Goal: Find specific page/section: Find specific page/section

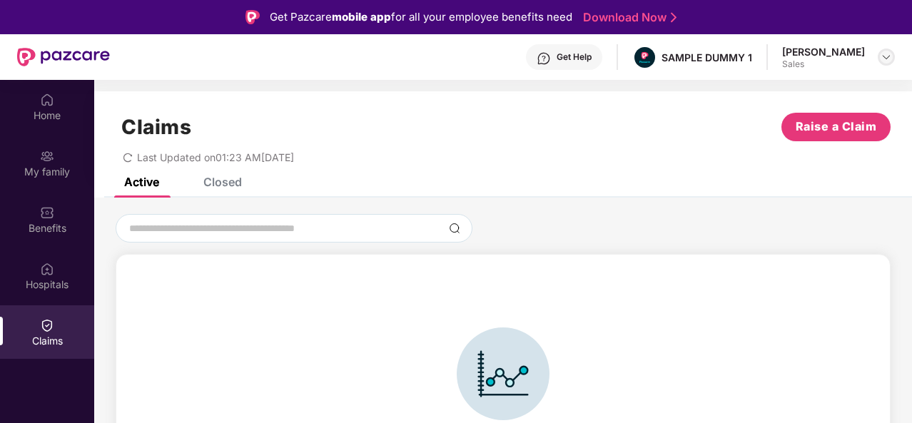
click at [887, 63] on div at bounding box center [886, 57] width 17 height 17
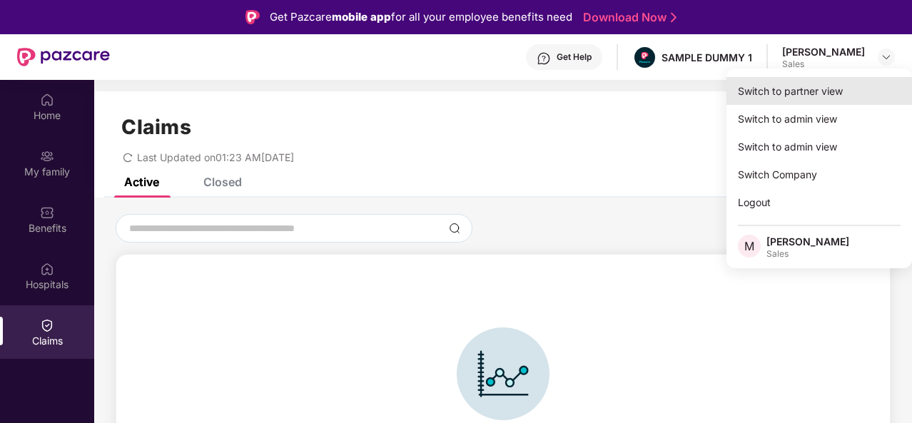
click at [805, 97] on div "Switch to partner view" at bounding box center [820, 91] width 186 height 28
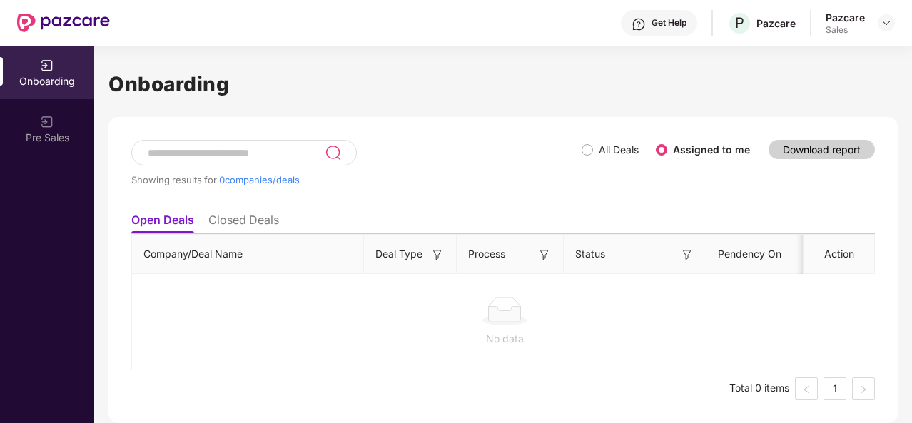
click at [233, 216] on li "Closed Deals" at bounding box center [243, 223] width 71 height 21
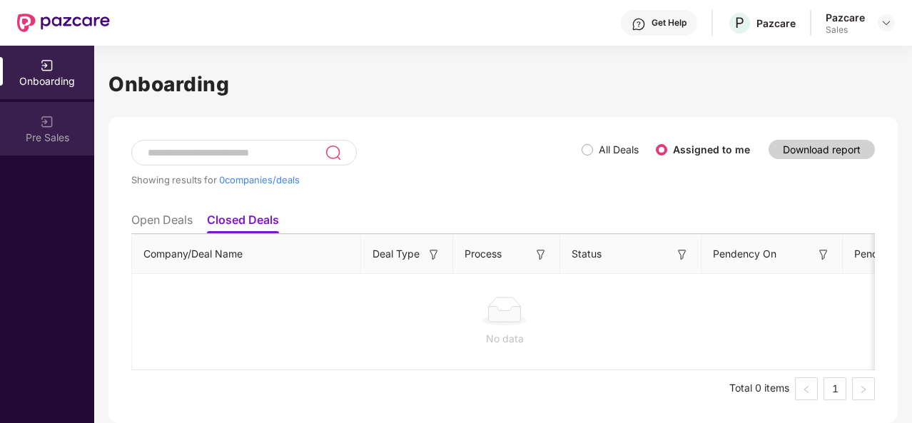
click at [46, 129] on div "Pre Sales" at bounding box center [47, 129] width 94 height 54
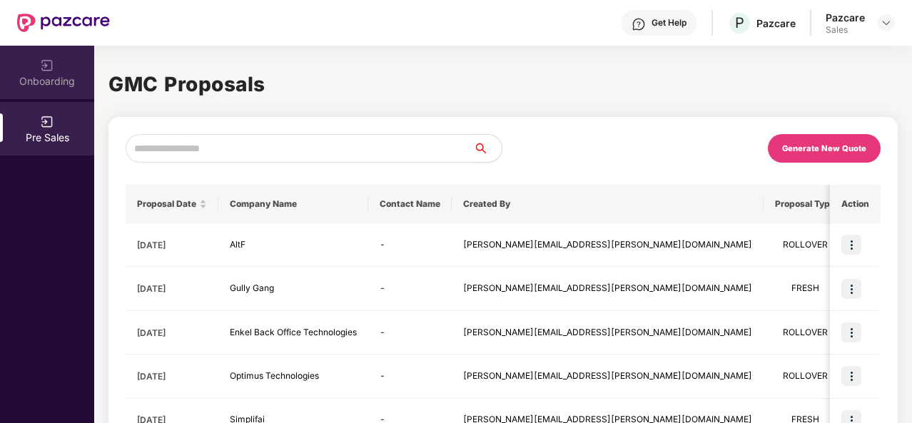
click at [60, 61] on div "Onboarding" at bounding box center [47, 73] width 94 height 54
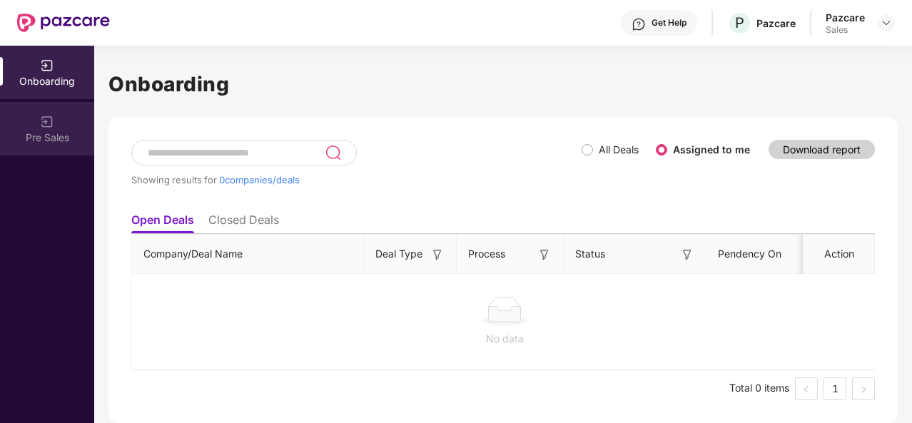
click at [61, 125] on div "Pre Sales" at bounding box center [47, 129] width 94 height 54
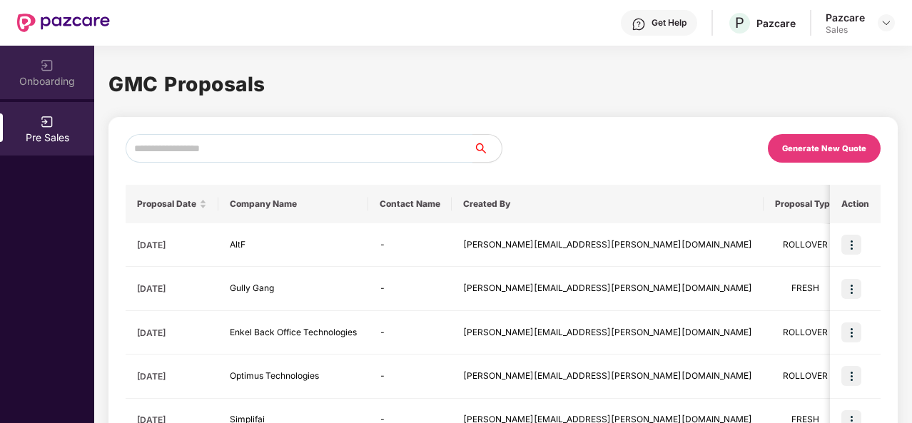
click at [46, 76] on div "Onboarding" at bounding box center [47, 81] width 94 height 14
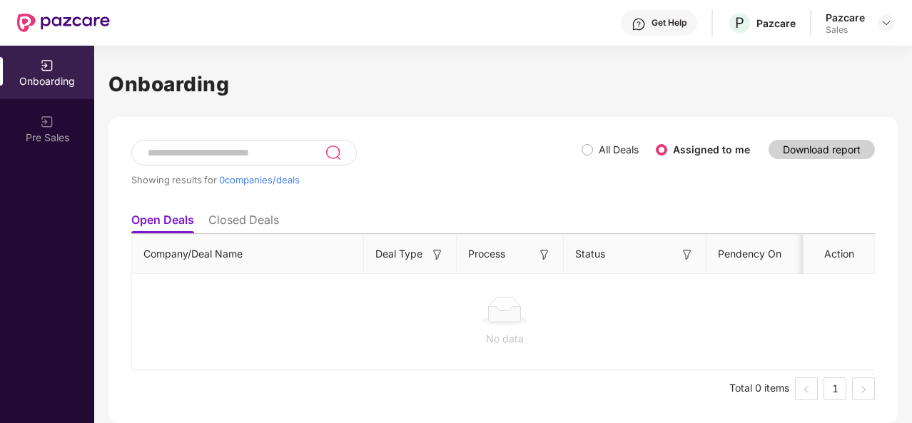
click at [260, 229] on li "Closed Deals" at bounding box center [243, 223] width 71 height 21
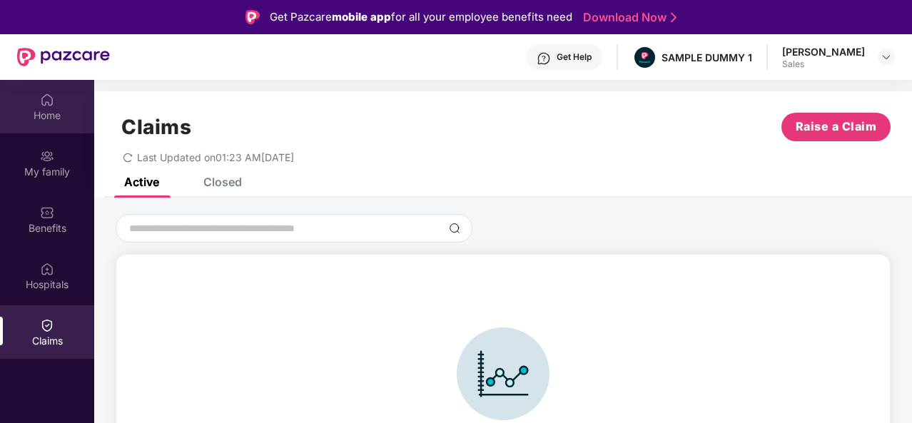
click at [49, 125] on div "Home" at bounding box center [47, 107] width 94 height 54
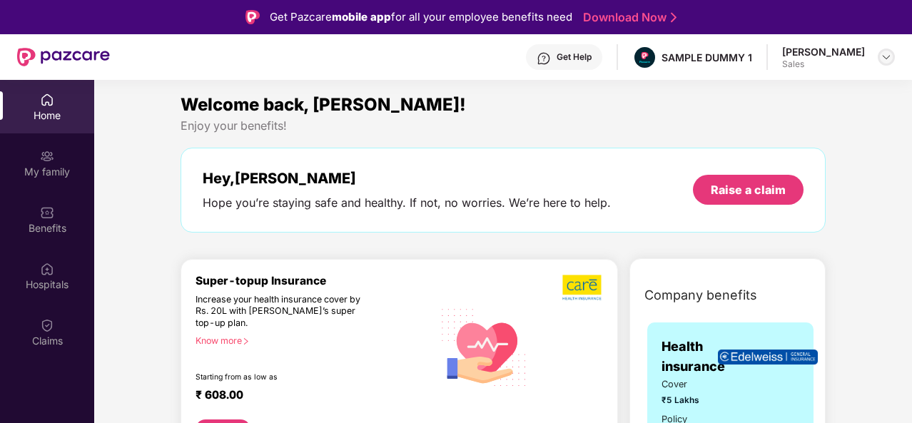
click at [889, 55] on img at bounding box center [886, 56] width 11 height 11
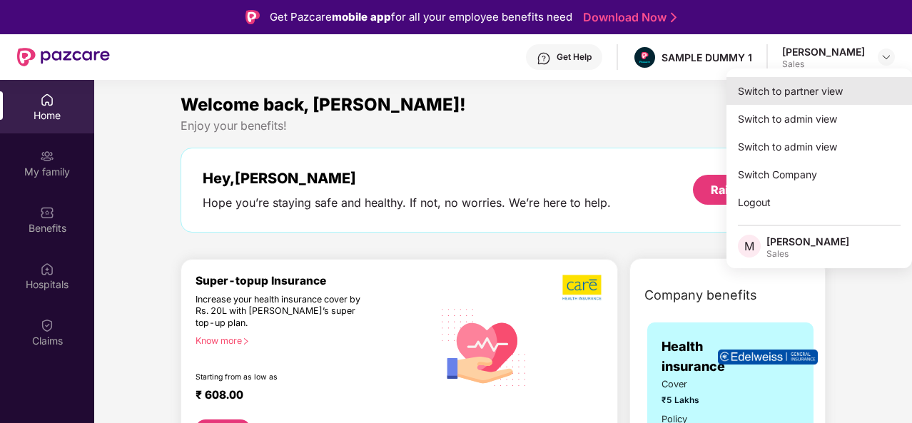
click at [829, 103] on div "Switch to partner view" at bounding box center [820, 91] width 186 height 28
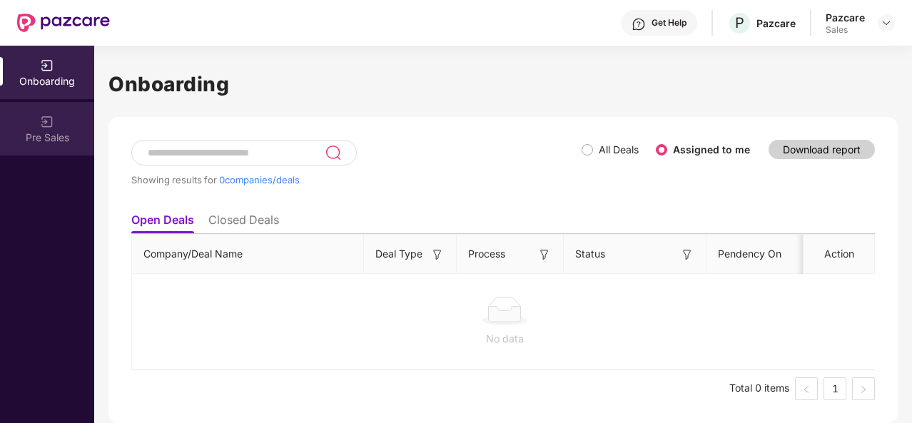
click at [60, 124] on div "Pre Sales" at bounding box center [47, 129] width 94 height 54
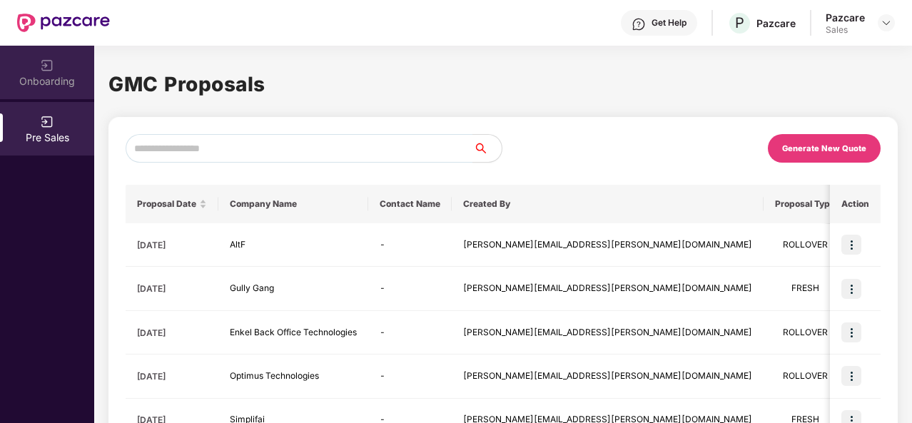
click at [51, 76] on div "Onboarding" at bounding box center [47, 81] width 94 height 14
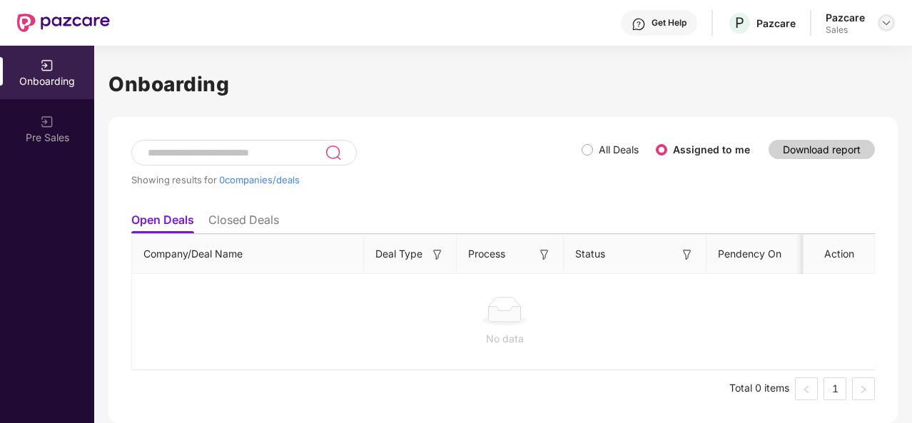
click at [885, 25] on img at bounding box center [886, 22] width 11 height 11
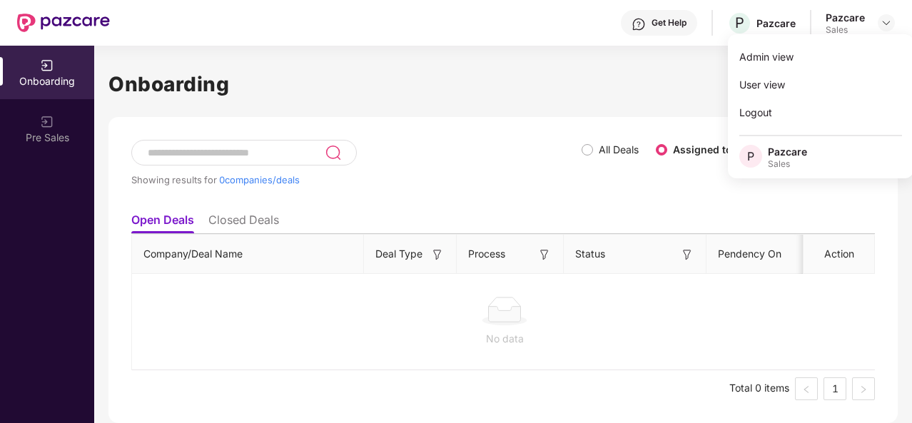
click at [664, 24] on div "Get Help" at bounding box center [669, 22] width 35 height 11
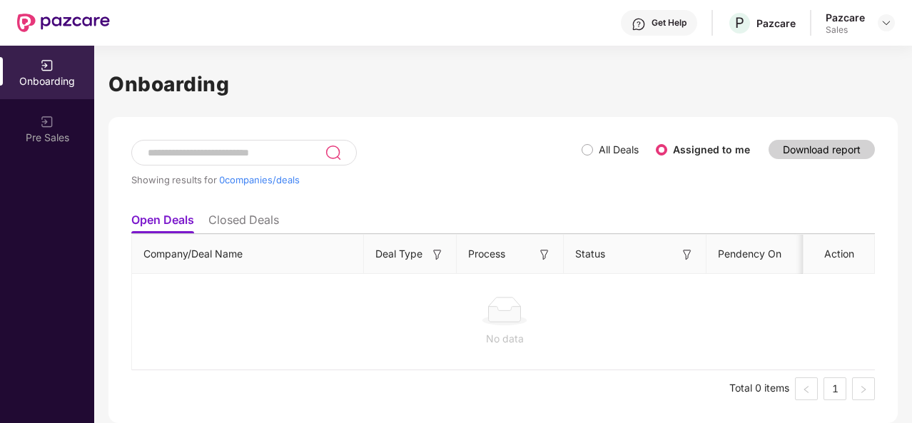
click at [530, 108] on div "Onboarding Showing results for 0 companies/deals All Deals Assigned to me Downl…" at bounding box center [502, 246] width 789 height 355
click at [886, 24] on img at bounding box center [886, 22] width 11 height 11
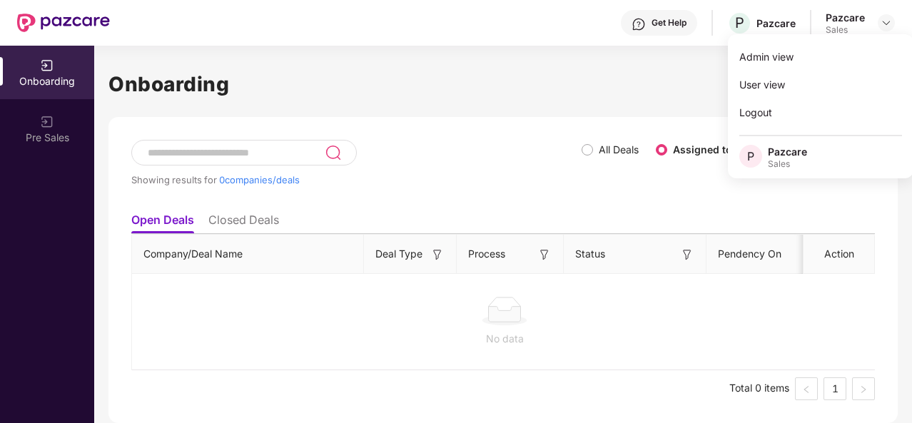
click at [684, 101] on div "Onboarding Showing results for 0 companies/deals All Deals Assigned to me Downl…" at bounding box center [502, 246] width 789 height 355
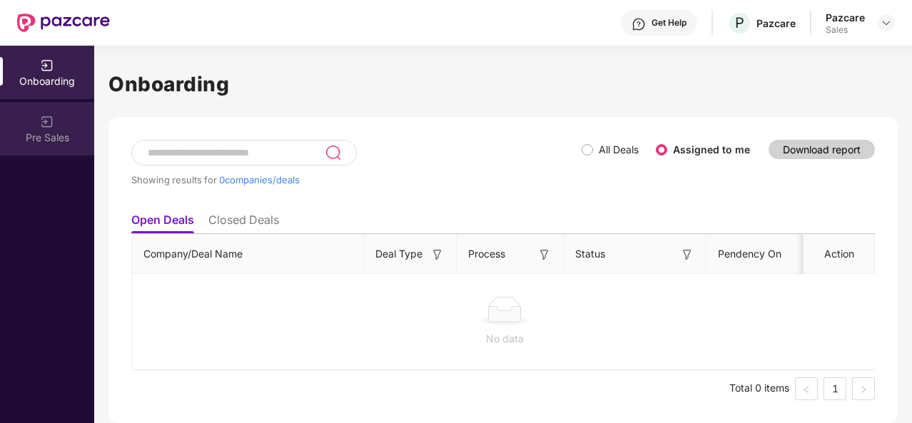
click at [56, 125] on div "Pre Sales" at bounding box center [47, 129] width 94 height 54
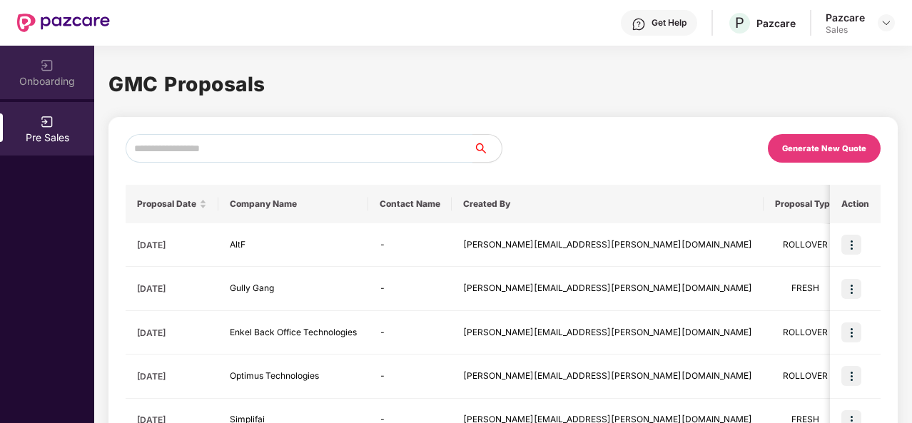
click at [44, 78] on div "Onboarding" at bounding box center [47, 81] width 94 height 14
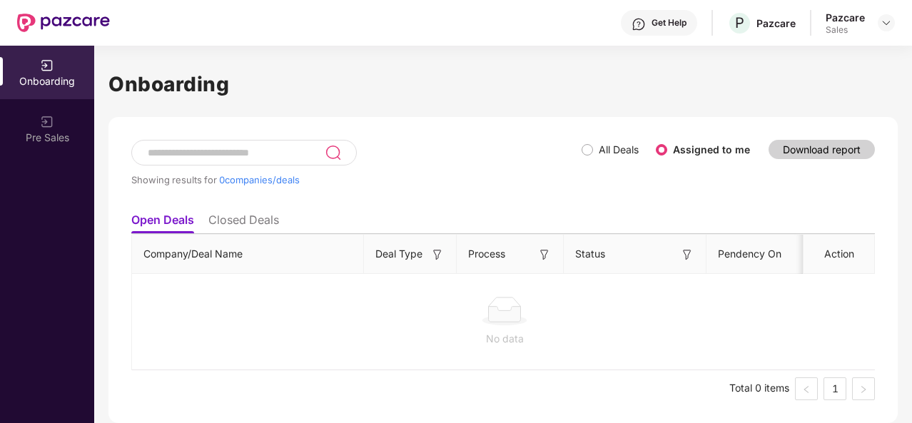
click at [229, 226] on li "Closed Deals" at bounding box center [243, 223] width 71 height 21
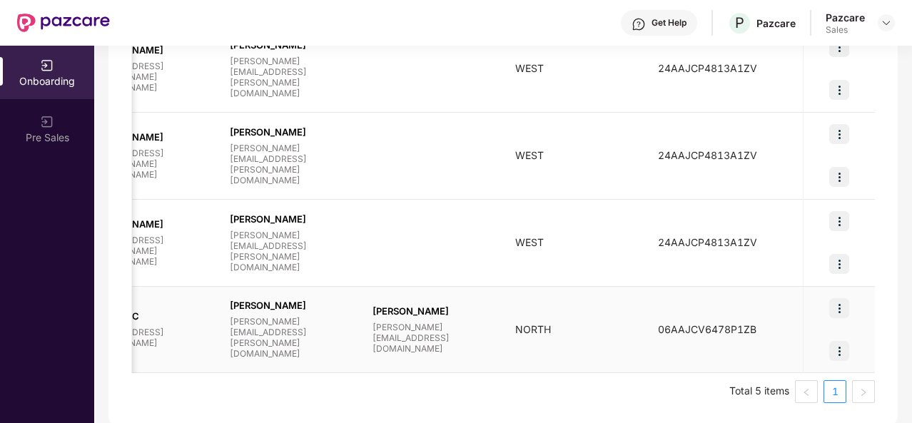
scroll to position [336, 0]
